Goal: Transaction & Acquisition: Book appointment/travel/reservation

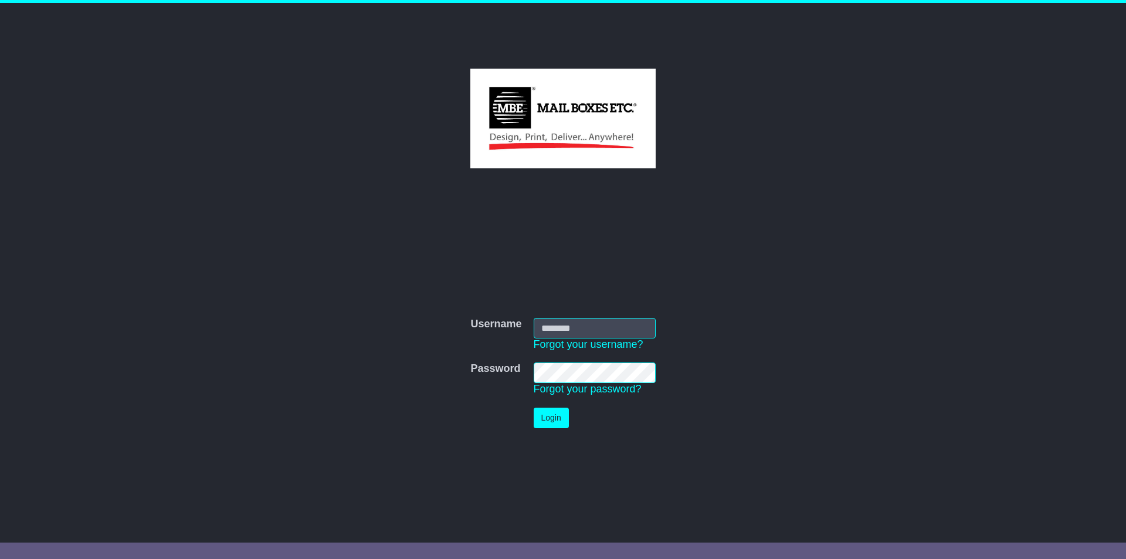
type input "**********"
click at [548, 415] on button "Login" at bounding box center [551, 418] width 35 height 21
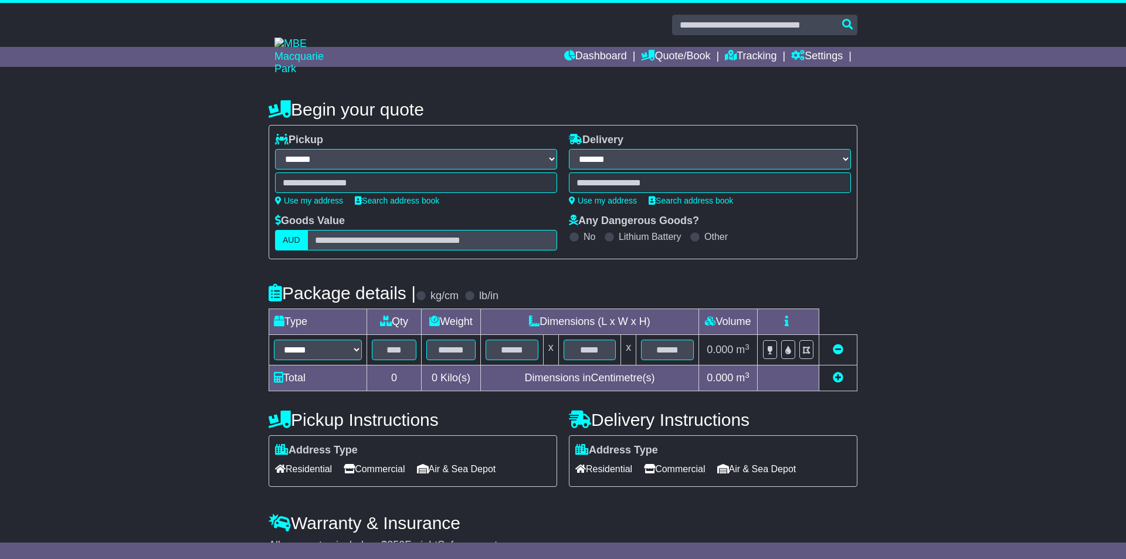
select select "**"
